Goal: Task Accomplishment & Management: Complete application form

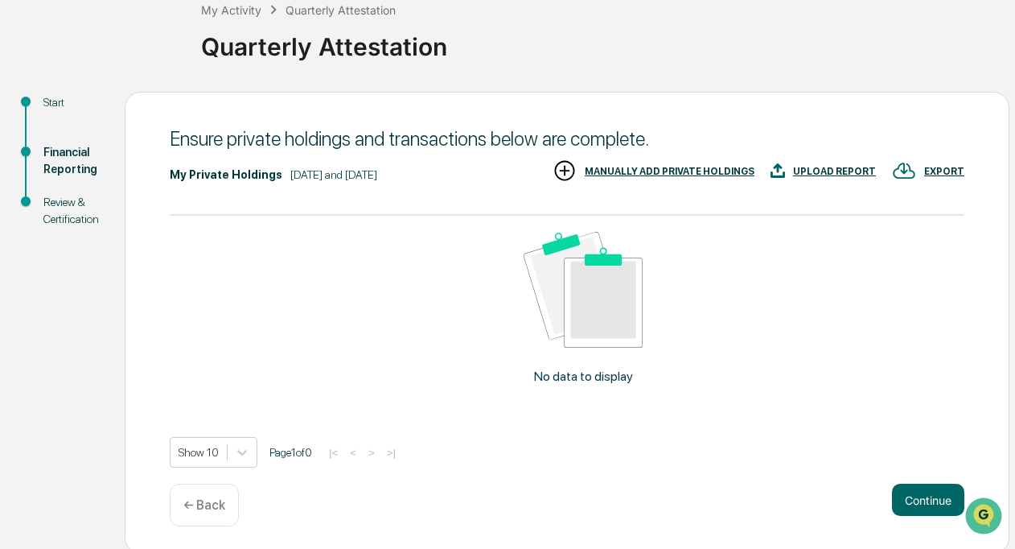
scroll to position [105, 0]
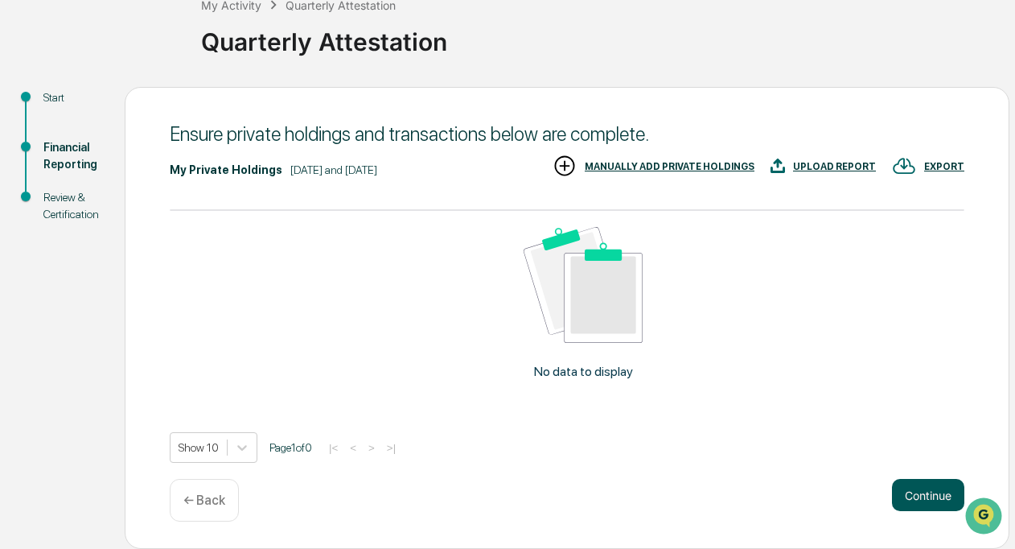
click at [936, 493] on button "Continue" at bounding box center [928, 495] width 72 height 32
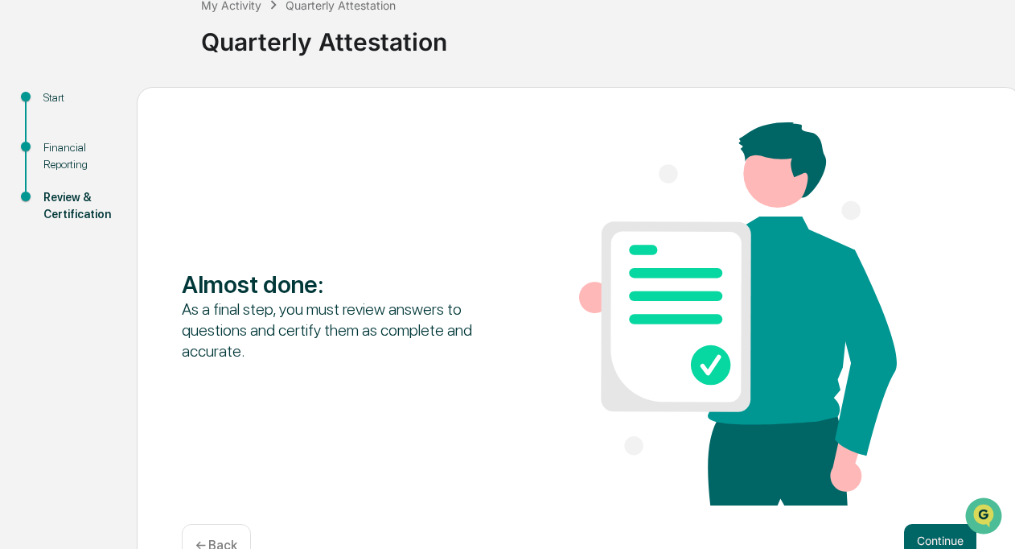
scroll to position [150, 0]
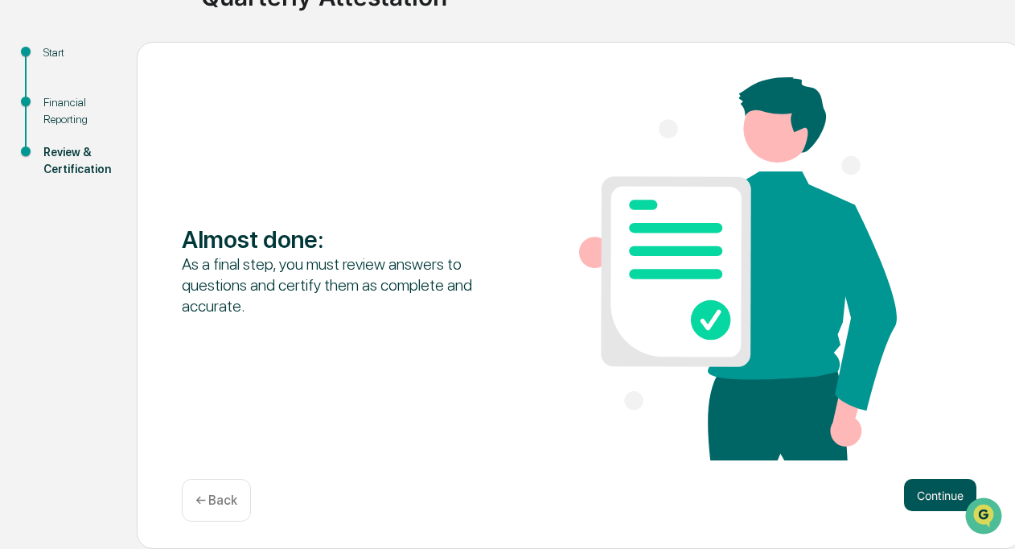
click at [917, 504] on button "Continue" at bounding box center [940, 495] width 72 height 32
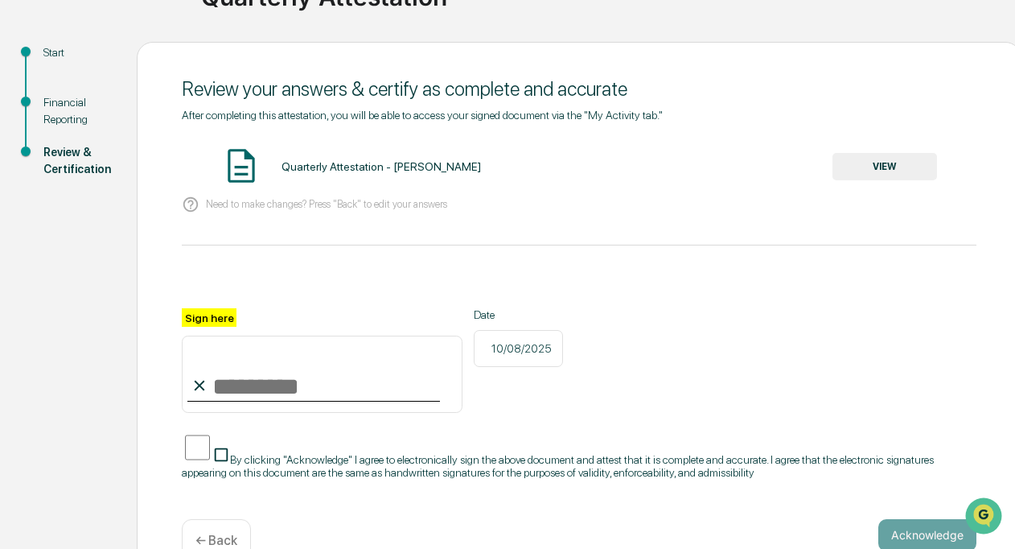
click at [196, 319] on label "Sign here" at bounding box center [209, 317] width 55 height 19
click at [196, 336] on input "Sign here" at bounding box center [322, 374] width 281 height 77
type input "**********"
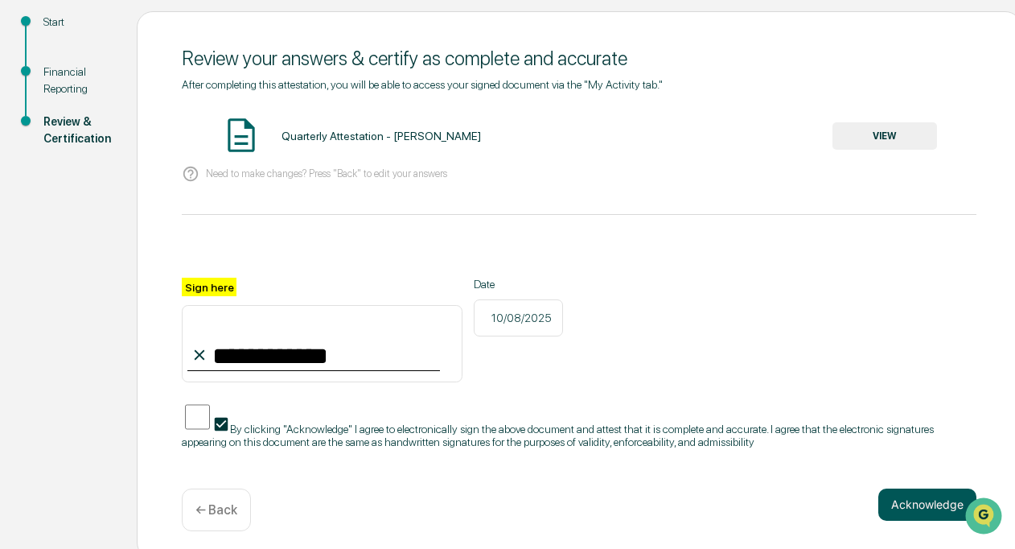
click at [902, 488] on button "Acknowledge" at bounding box center [928, 504] width 98 height 32
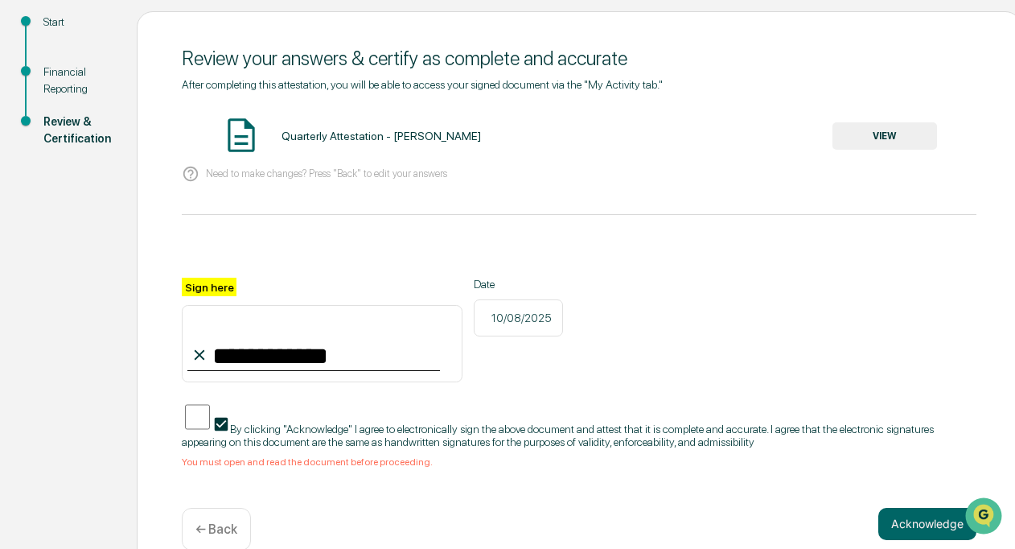
click at [861, 139] on button "VIEW" at bounding box center [885, 135] width 105 height 27
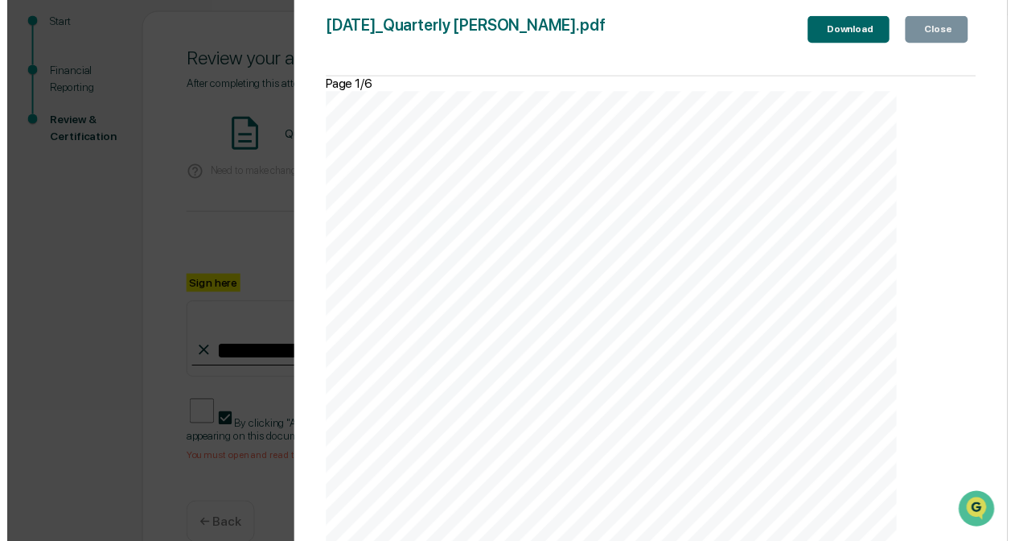
scroll to position [200, 0]
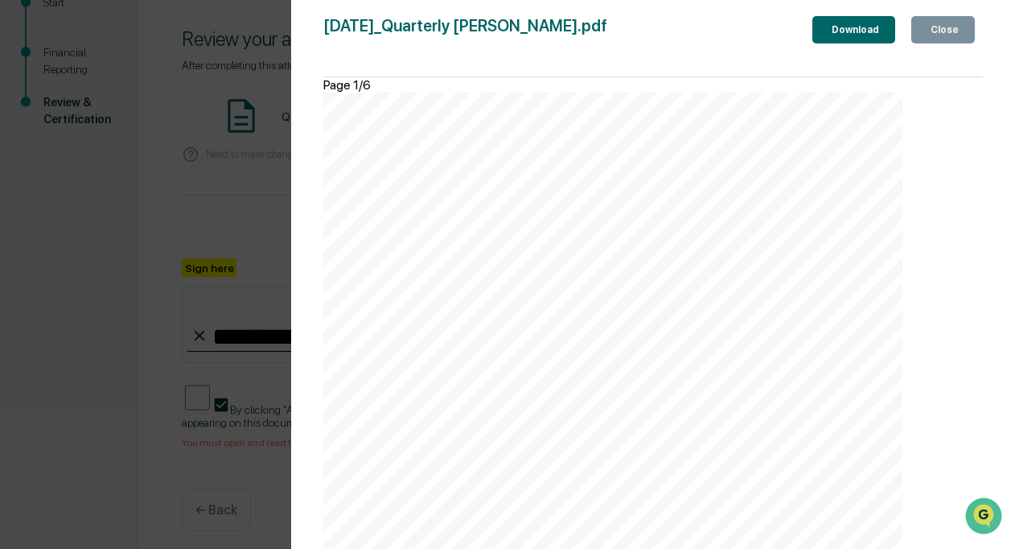
click at [941, 41] on button "Close" at bounding box center [944, 29] width 64 height 27
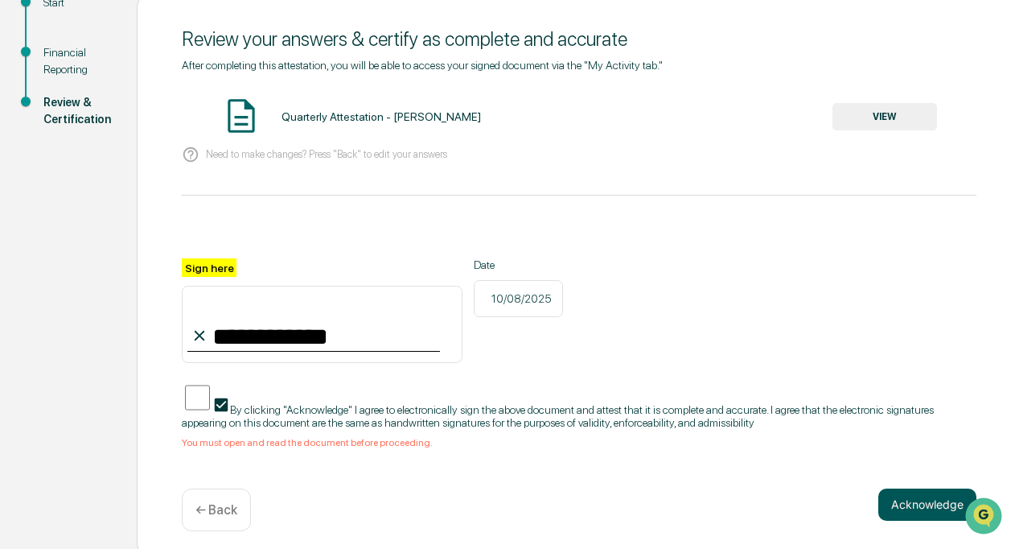
click at [918, 500] on button "Acknowledge" at bounding box center [928, 504] width 98 height 32
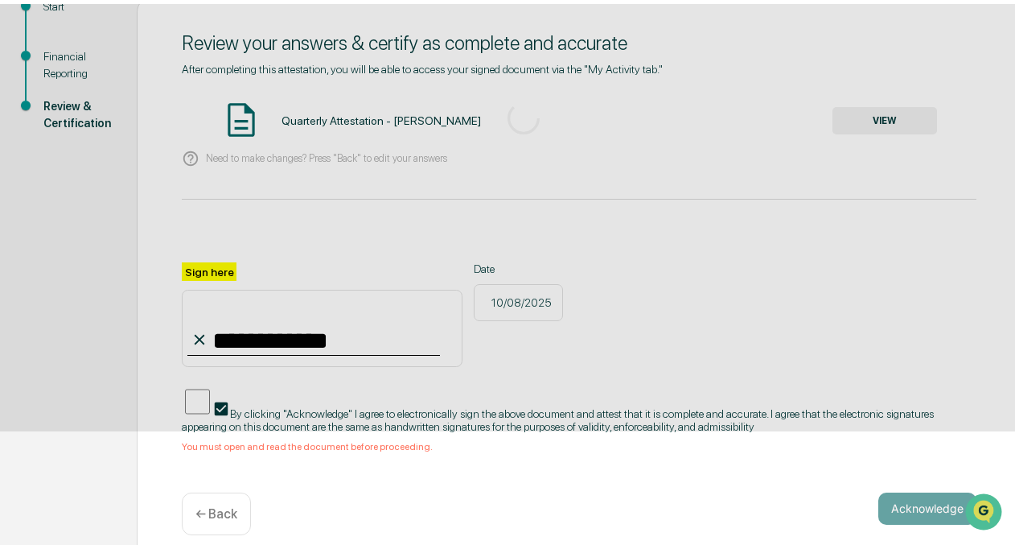
scroll to position [100, 0]
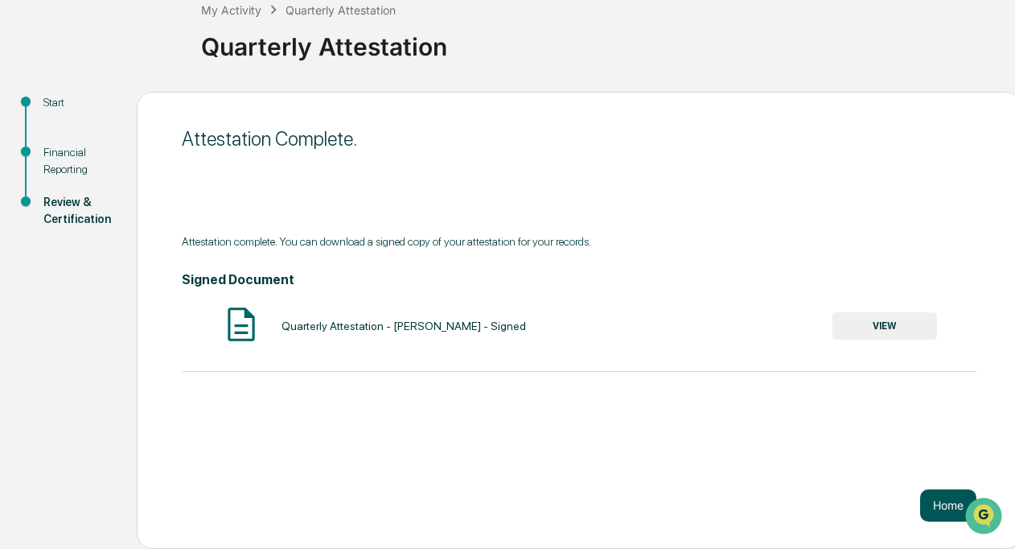
click at [925, 511] on button "Home" at bounding box center [949, 505] width 56 height 32
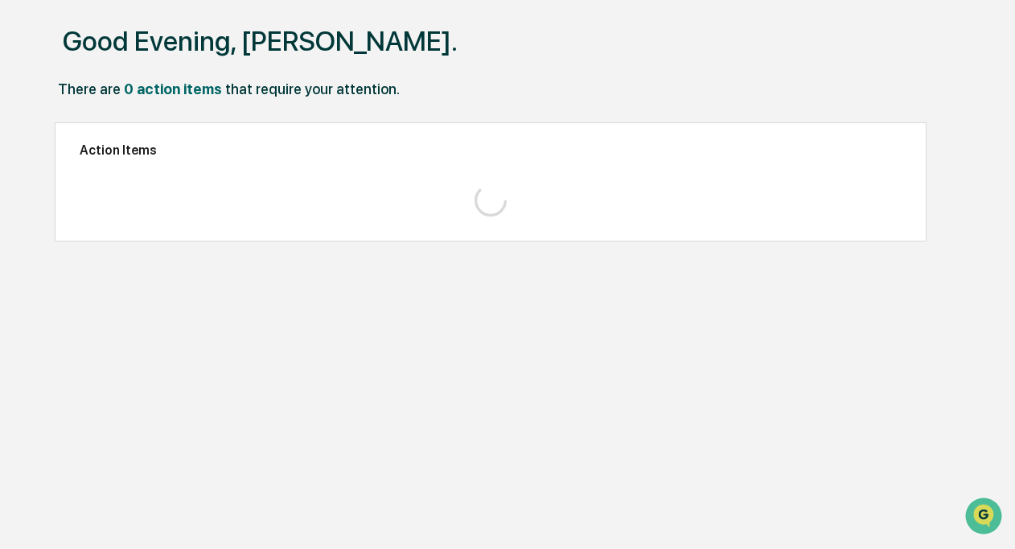
scroll to position [76, 0]
